Goal: Information Seeking & Learning: Find specific fact

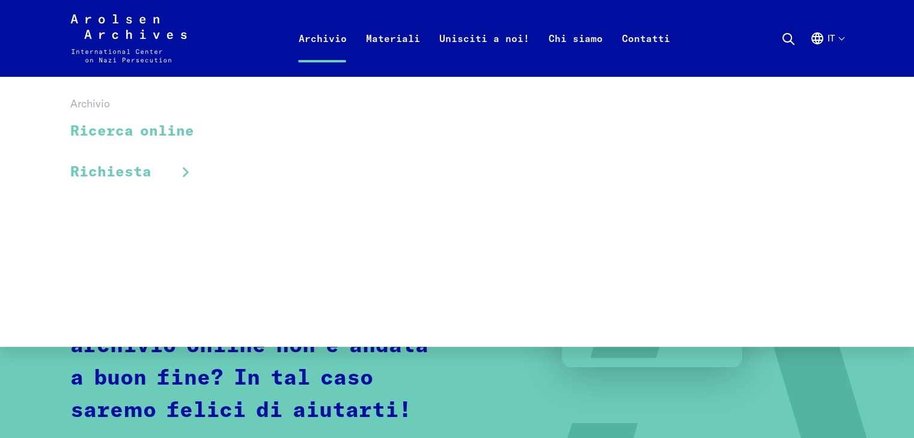
click at [173, 130] on link "Ricerca online" at bounding box center [139, 132] width 139 height 40
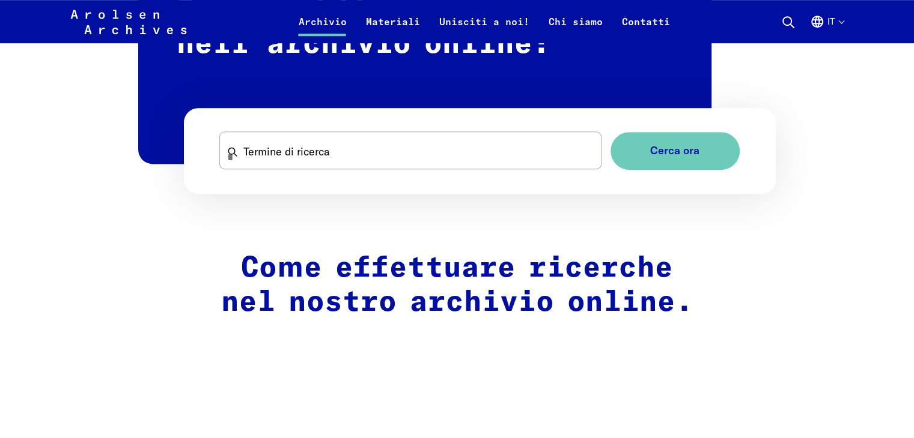
scroll to position [774, 0]
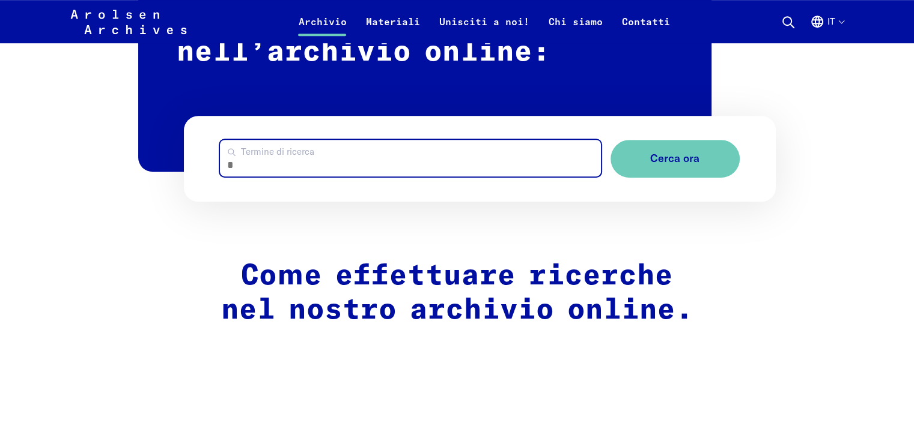
click at [536, 165] on input "Termine di ricerca" at bounding box center [410, 158] width 380 height 37
type input "**********"
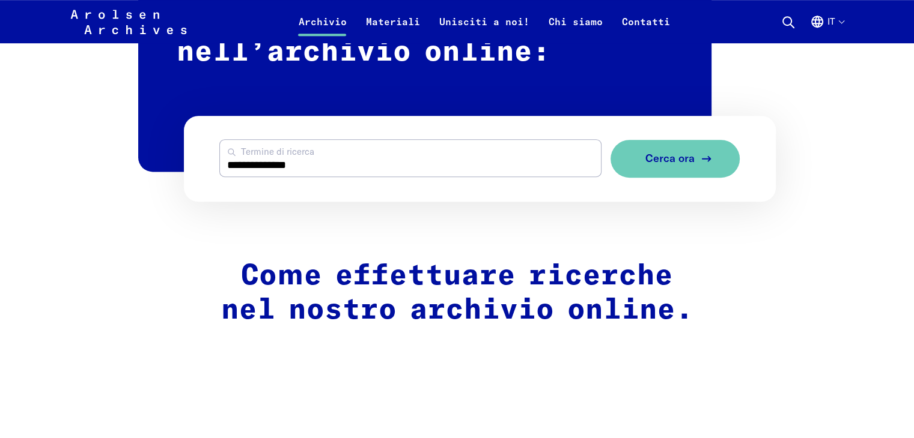
click at [667, 160] on span "Cerca ora" at bounding box center [669, 159] width 49 height 13
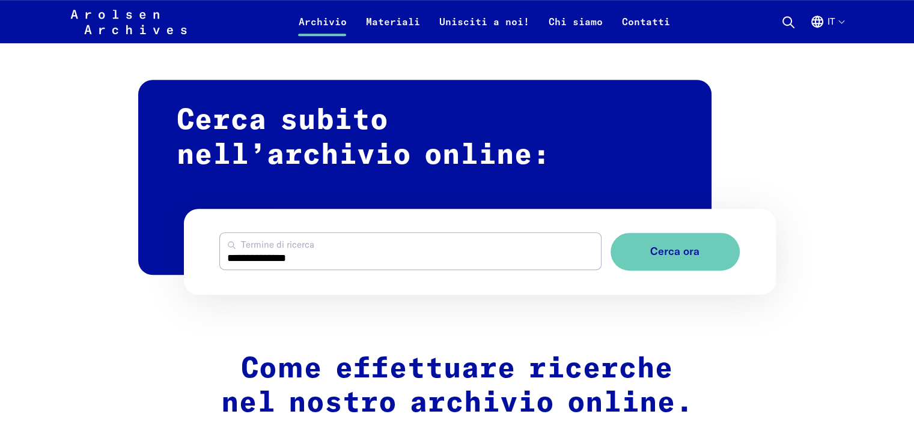
scroll to position [673, 0]
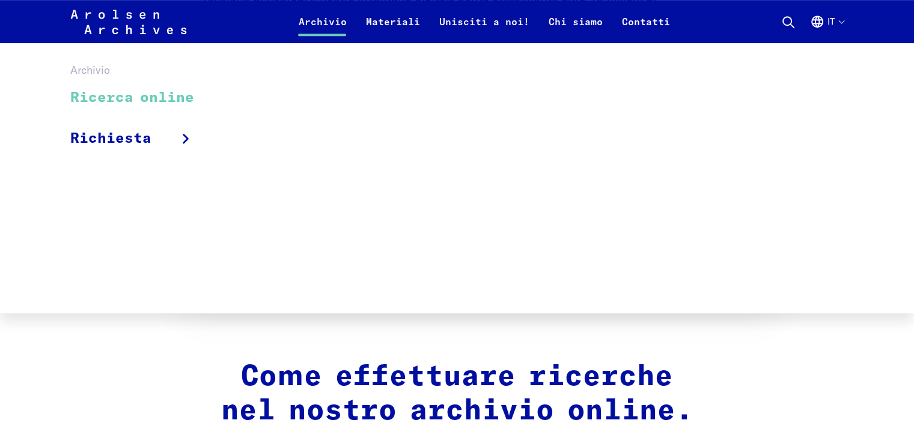
click at [172, 97] on link "Ricerca online" at bounding box center [139, 98] width 139 height 40
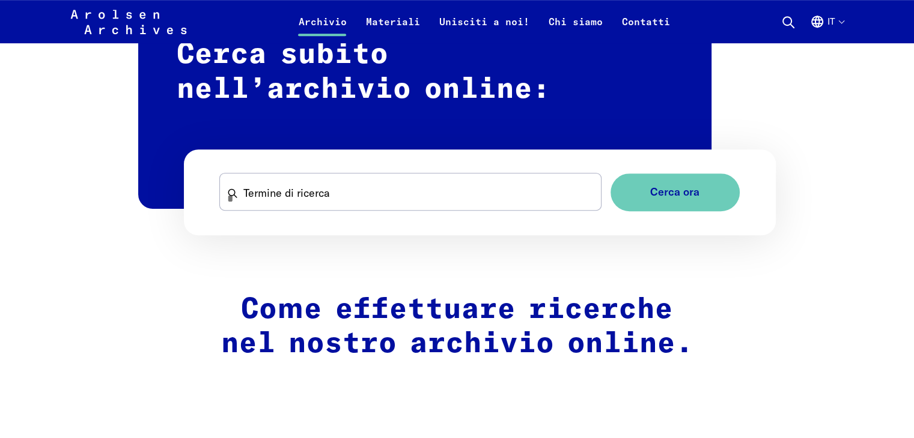
scroll to position [736, 0]
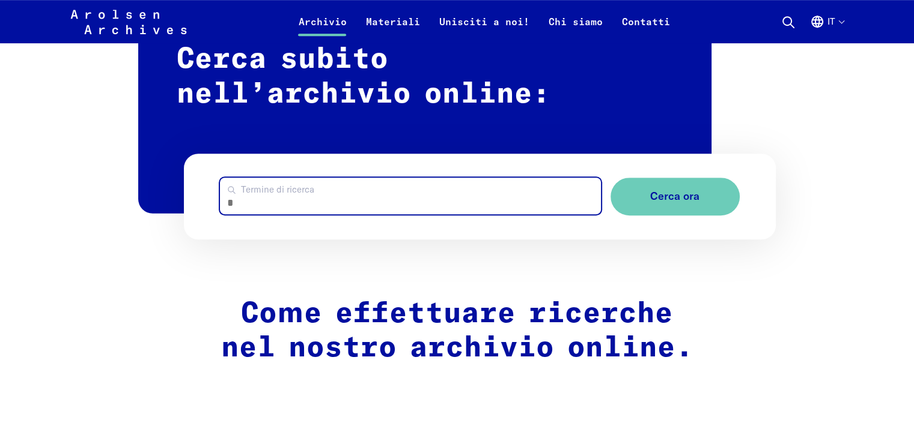
click at [517, 211] on input "Termine di ricerca" at bounding box center [410, 196] width 380 height 37
type input "**********"
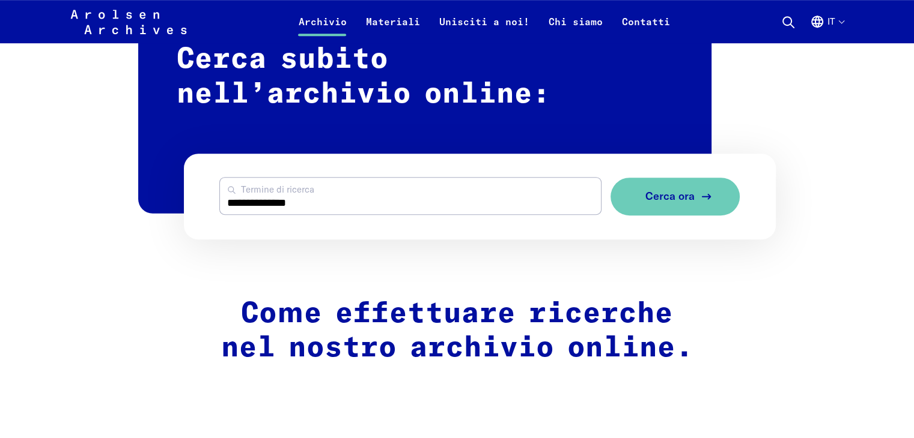
click at [662, 193] on span "Cerca ora" at bounding box center [669, 196] width 49 height 13
